Goal: Task Accomplishment & Management: Use online tool/utility

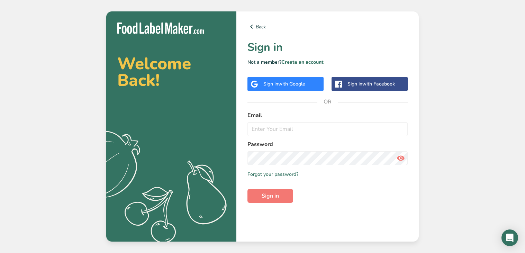
click at [63, 43] on div "Welcome Back! .a{fill:#f5f3ed;} Back Sign in Not a member? Create an account Si…" at bounding box center [262, 126] width 525 height 253
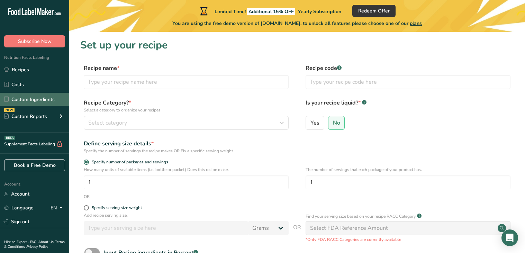
click at [32, 99] on link "Custom Ingredients" at bounding box center [34, 99] width 69 height 13
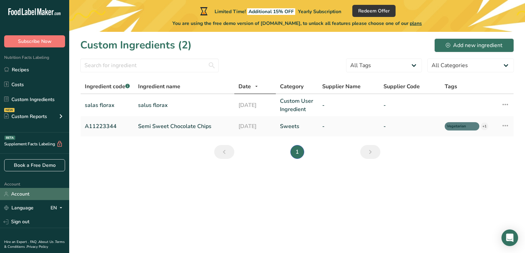
click at [25, 196] on link "Account" at bounding box center [34, 194] width 69 height 12
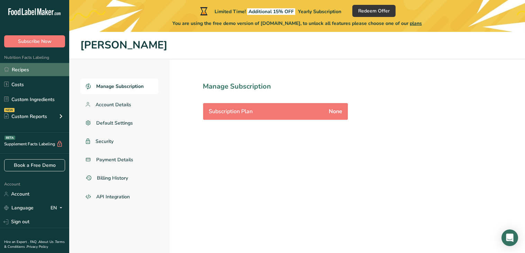
click at [25, 74] on link "Recipes" at bounding box center [34, 69] width 69 height 13
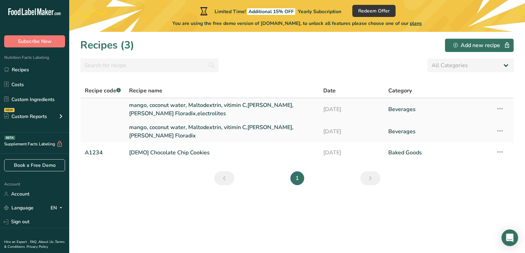
click at [173, 105] on link "mango, coconut water, Maltodextrin, vitimin C,[PERSON_NAME],[PERSON_NAME] Flora…" at bounding box center [222, 109] width 186 height 17
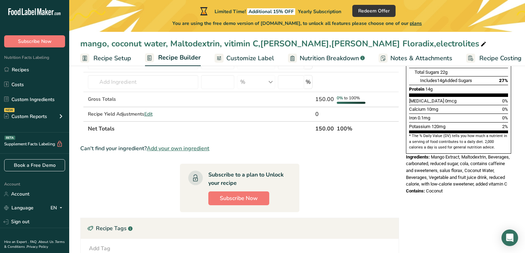
scroll to position [169, 0]
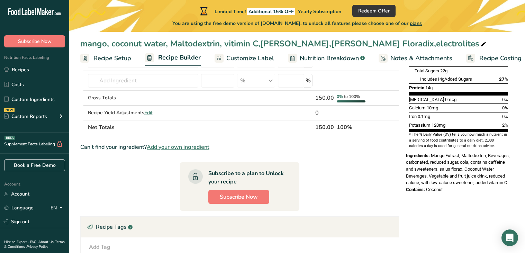
drag, startPoint x: 432, startPoint y: 140, endPoint x: 478, endPoint y: 185, distance: 64.2
click at [478, 185] on div "Nutrition Facts 1 Serving Per Container Serving Size 75mL Amount Per Serving Ca…" at bounding box center [458, 53] width 111 height 286
copy div "Mango Extract, Maltodextrin, Beverages, carbonated, reduced sugar, cola, contai…"
click at [464, 186] on div "Contains: Coconut" at bounding box center [458, 189] width 105 height 7
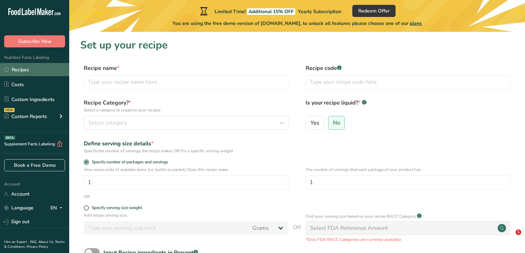
click at [24, 67] on link "Recipes" at bounding box center [34, 69] width 69 height 13
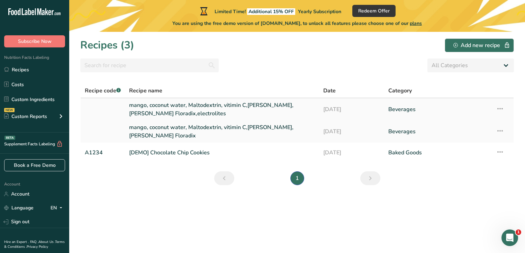
click at [139, 106] on link "mango, coconut water, Maltodextrin, vitimin C,[PERSON_NAME],[PERSON_NAME] Flora…" at bounding box center [222, 109] width 186 height 17
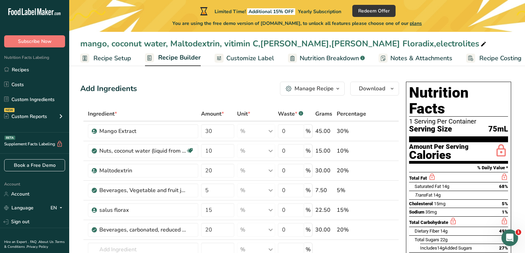
click at [160, 57] on span "Recipe Builder" at bounding box center [179, 57] width 43 height 9
click at [113, 57] on span "Recipe Setup" at bounding box center [106, 58] width 38 height 9
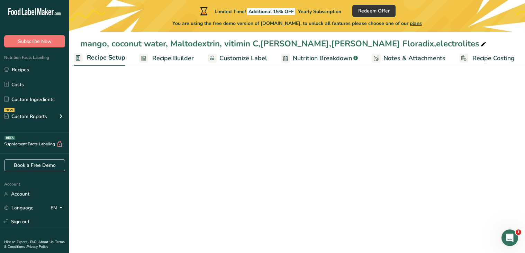
select select "22"
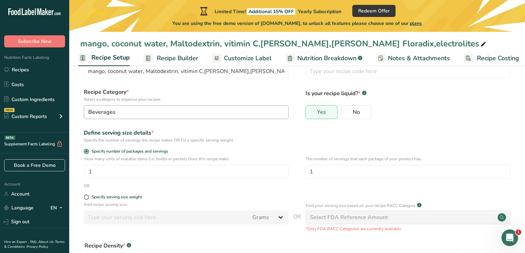
scroll to position [28, 0]
click at [336, 175] on input "1" at bounding box center [408, 172] width 204 height 14
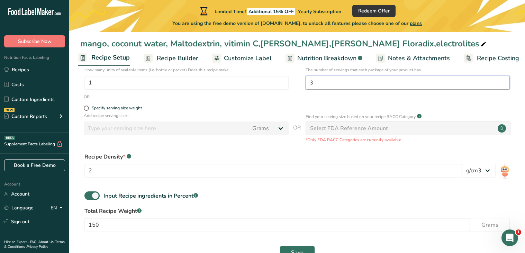
scroll to position [123, 0]
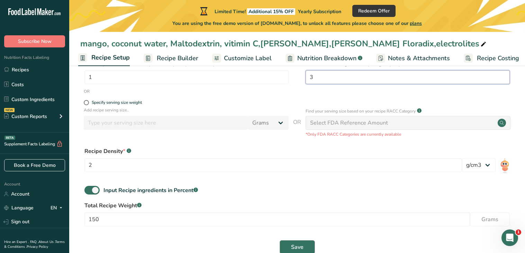
type input "3"
click at [295, 246] on span "Save" at bounding box center [297, 247] width 12 height 8
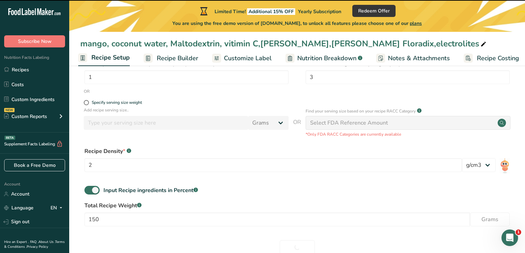
click at [336, 55] on span "Nutrition Breakdown" at bounding box center [326, 58] width 59 height 9
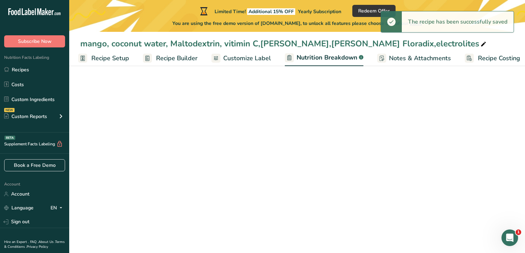
select select "Calories"
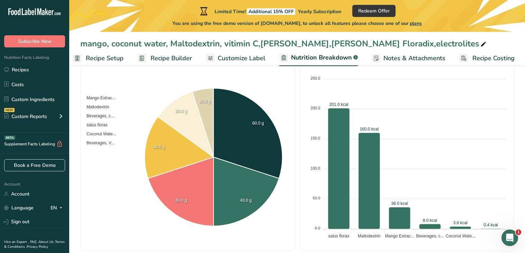
click at [249, 57] on span "Customize Label" at bounding box center [242, 58] width 48 height 9
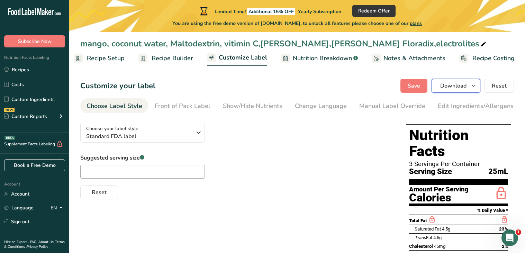
click at [451, 86] on span "Download" at bounding box center [453, 86] width 26 height 8
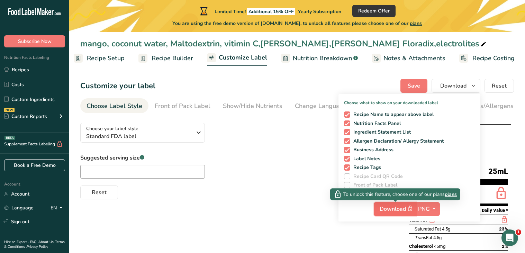
click at [390, 206] on span "Download" at bounding box center [397, 209] width 35 height 9
click at [385, 211] on span "Download" at bounding box center [397, 209] width 35 height 9
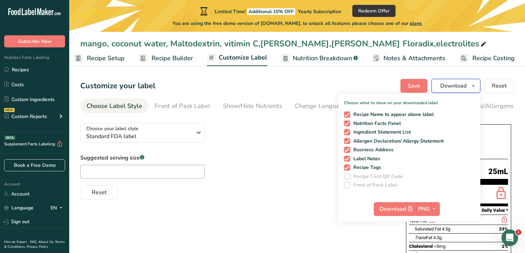
click at [454, 89] on span "Download" at bounding box center [453, 86] width 26 height 8
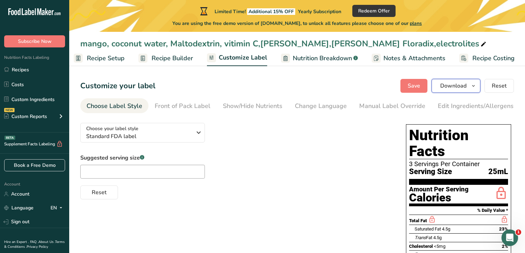
click at [450, 89] on span "Download" at bounding box center [453, 86] width 26 height 8
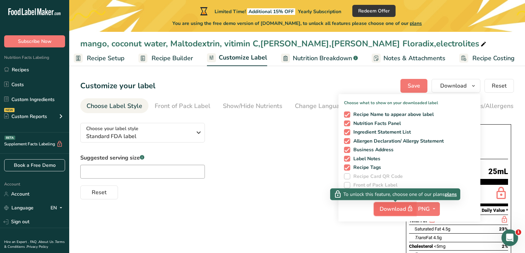
click at [398, 209] on span "Download" at bounding box center [397, 209] width 35 height 9
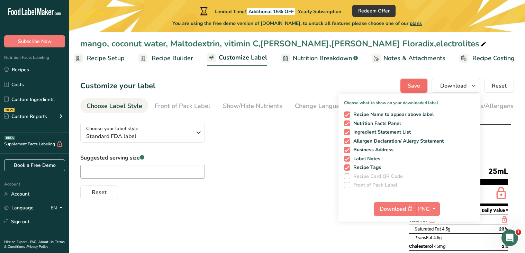
click at [411, 83] on span "Save" at bounding box center [414, 86] width 12 height 8
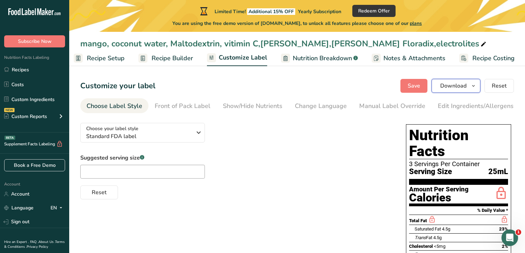
click at [450, 84] on span "Download" at bounding box center [453, 86] width 26 height 8
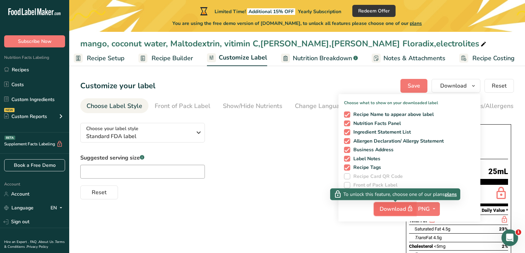
click at [389, 208] on span "Download" at bounding box center [397, 209] width 35 height 9
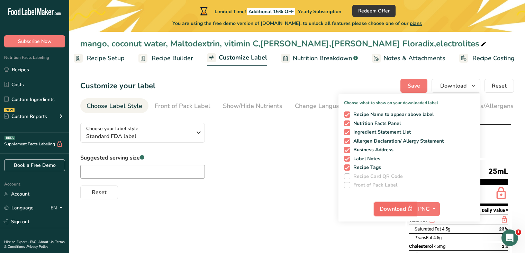
click at [389, 208] on span "Download" at bounding box center [397, 209] width 35 height 9
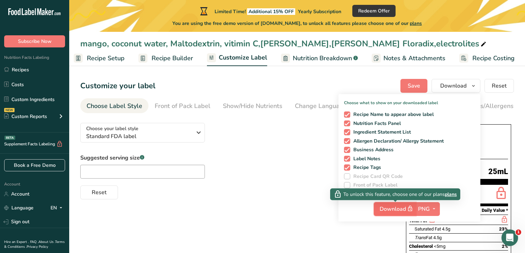
click at [389, 208] on span "Download" at bounding box center [397, 209] width 35 height 9
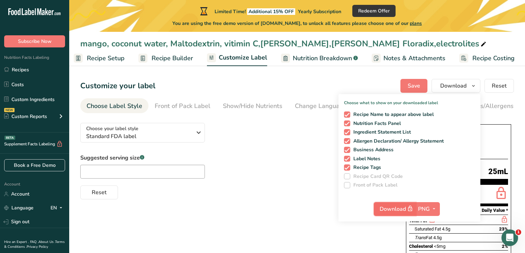
click at [389, 208] on span "Download" at bounding box center [397, 209] width 35 height 9
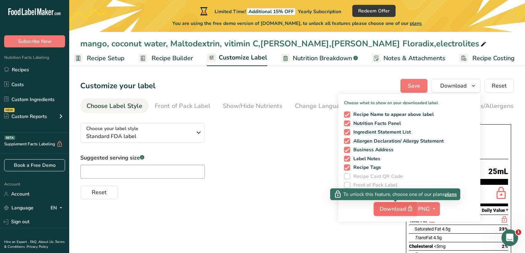
click at [389, 208] on span "Download" at bounding box center [397, 209] width 35 height 9
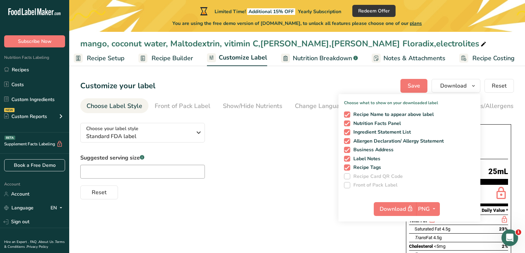
click at [419, 23] on span "plans" at bounding box center [416, 23] width 12 height 7
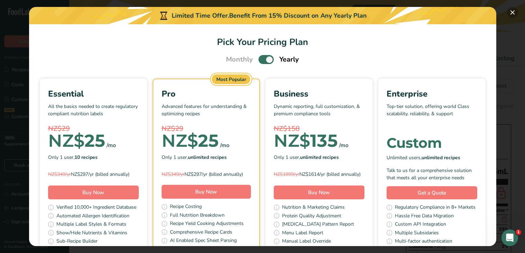
click at [512, 11] on button "Pick Your Pricing Plan Modal" at bounding box center [512, 12] width 11 height 11
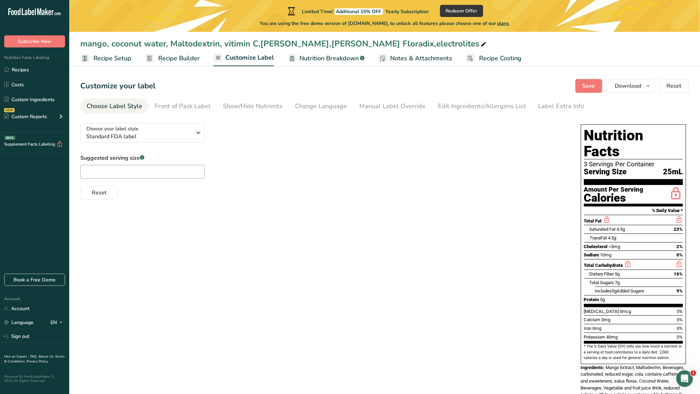
scroll to position [21, 0]
